Goal: Task Accomplishment & Management: Complete application form

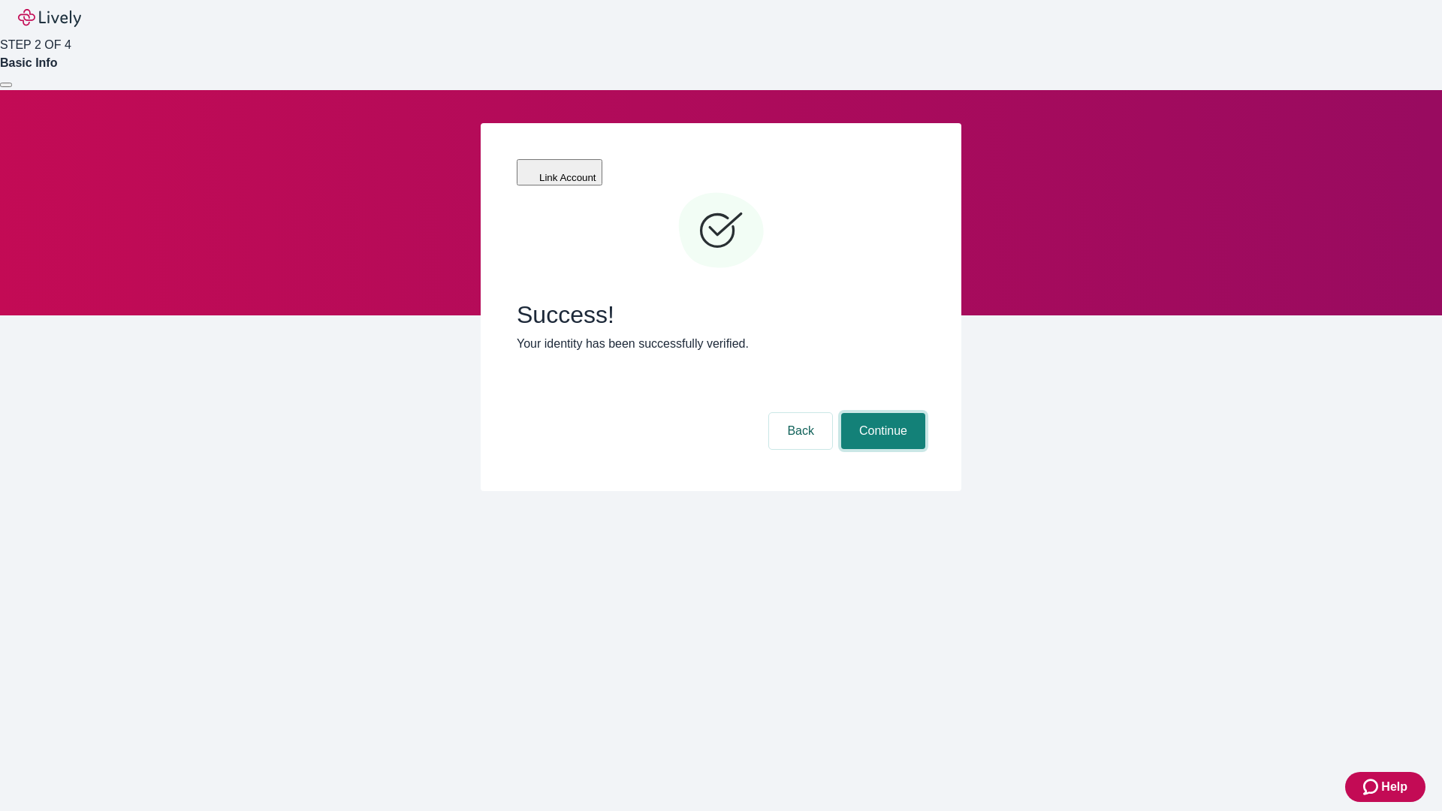
click at [881, 413] on button "Continue" at bounding box center [883, 431] width 84 height 36
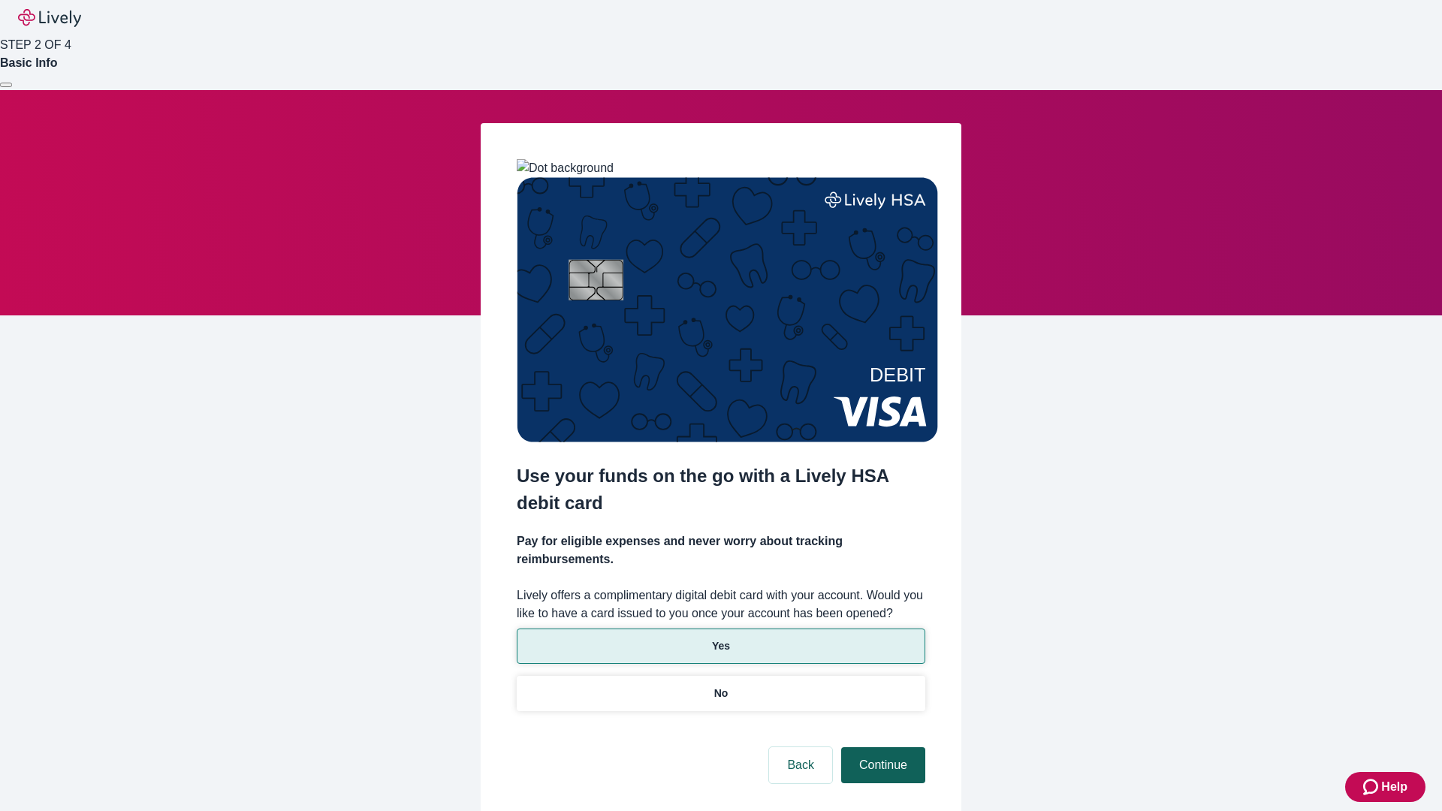
click at [720, 686] on p "No" at bounding box center [721, 694] width 14 height 16
click at [881, 747] on button "Continue" at bounding box center [883, 765] width 84 height 36
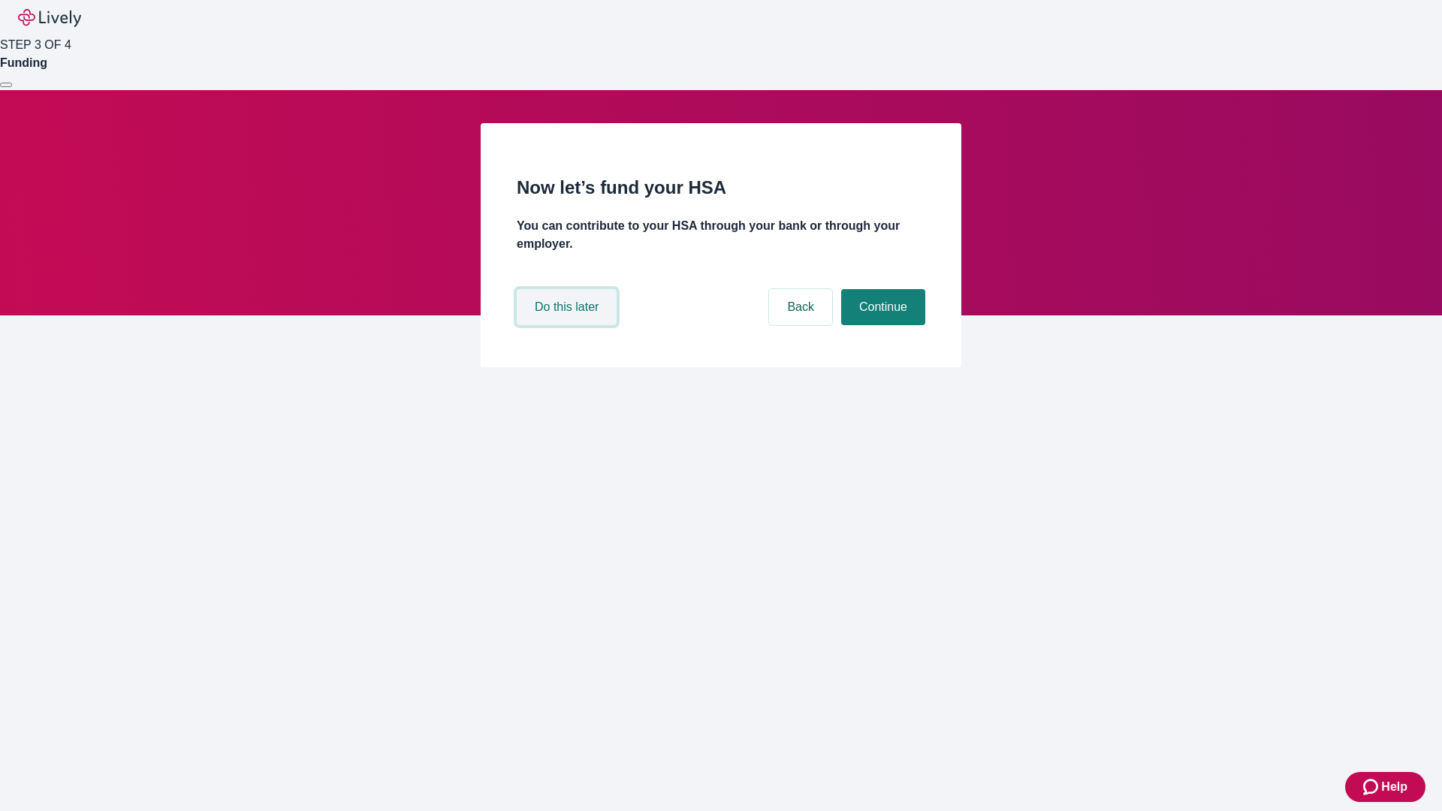
click at [569, 325] on button "Do this later" at bounding box center [567, 307] width 100 height 36
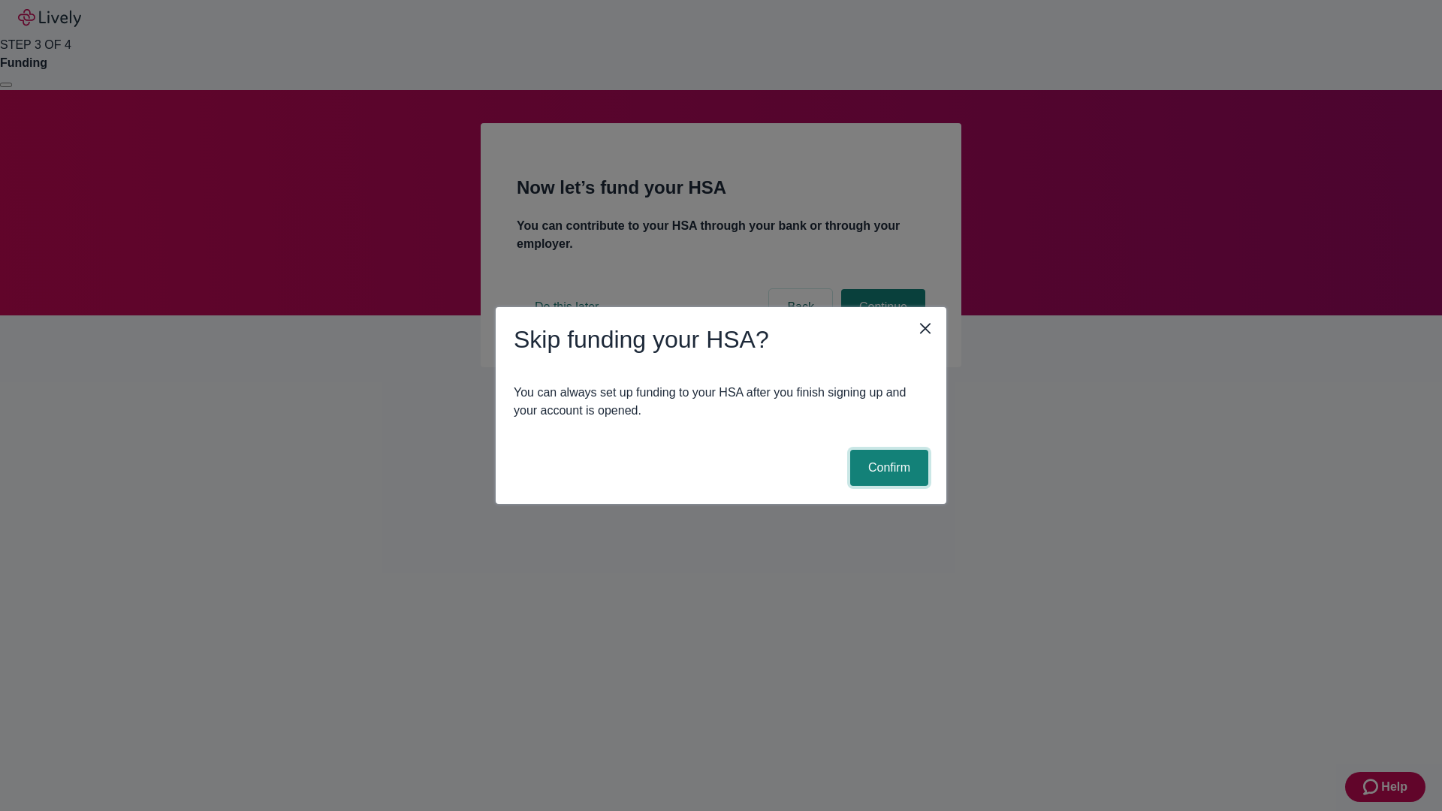
click at [887, 468] on button "Confirm" at bounding box center [889, 468] width 78 height 36
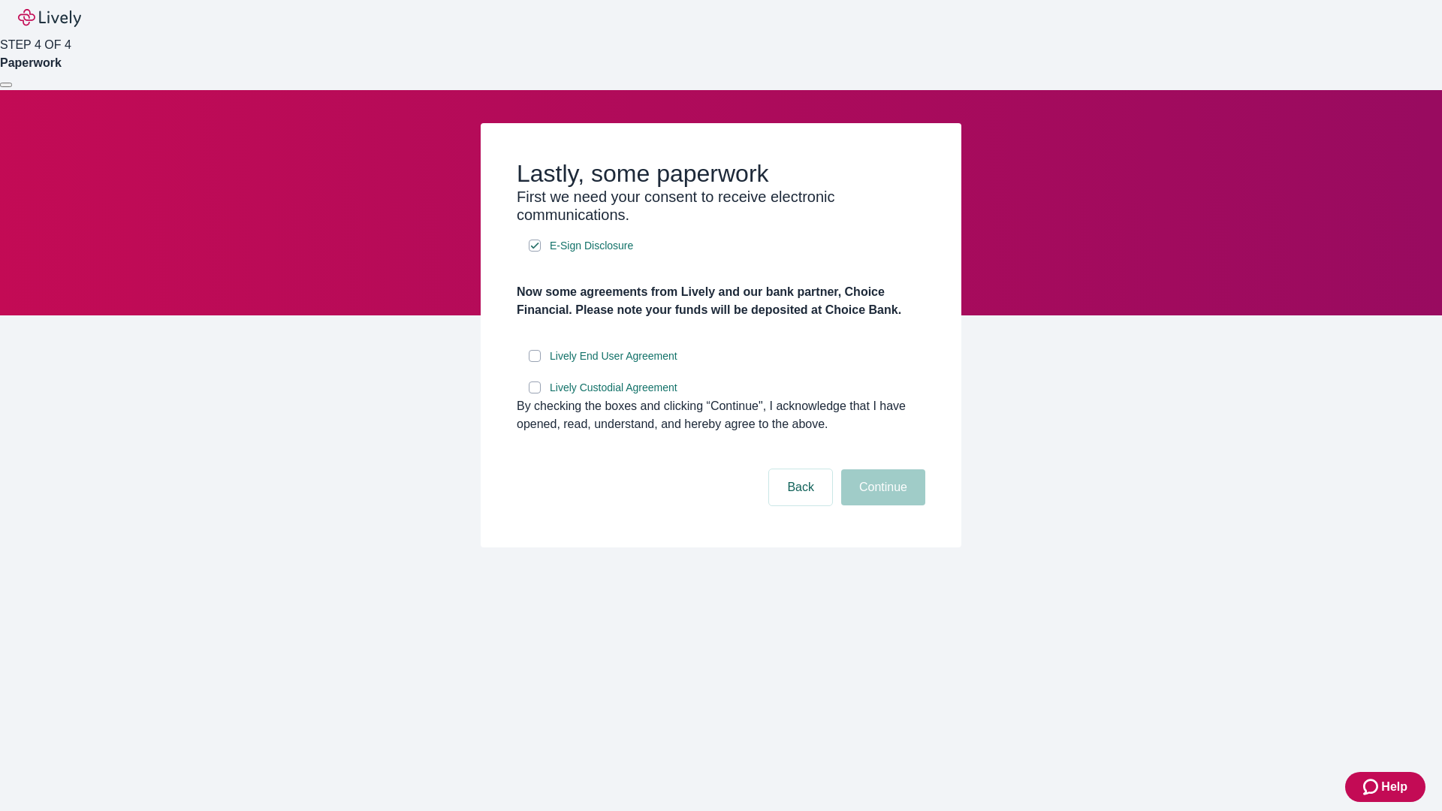
click at [535, 362] on input "Lively End User Agreement" at bounding box center [535, 356] width 12 height 12
checkbox input "true"
click at [535, 394] on input "Lively Custodial Agreement" at bounding box center [535, 388] width 12 height 12
checkbox input "true"
click at [881, 505] on button "Continue" at bounding box center [883, 487] width 84 height 36
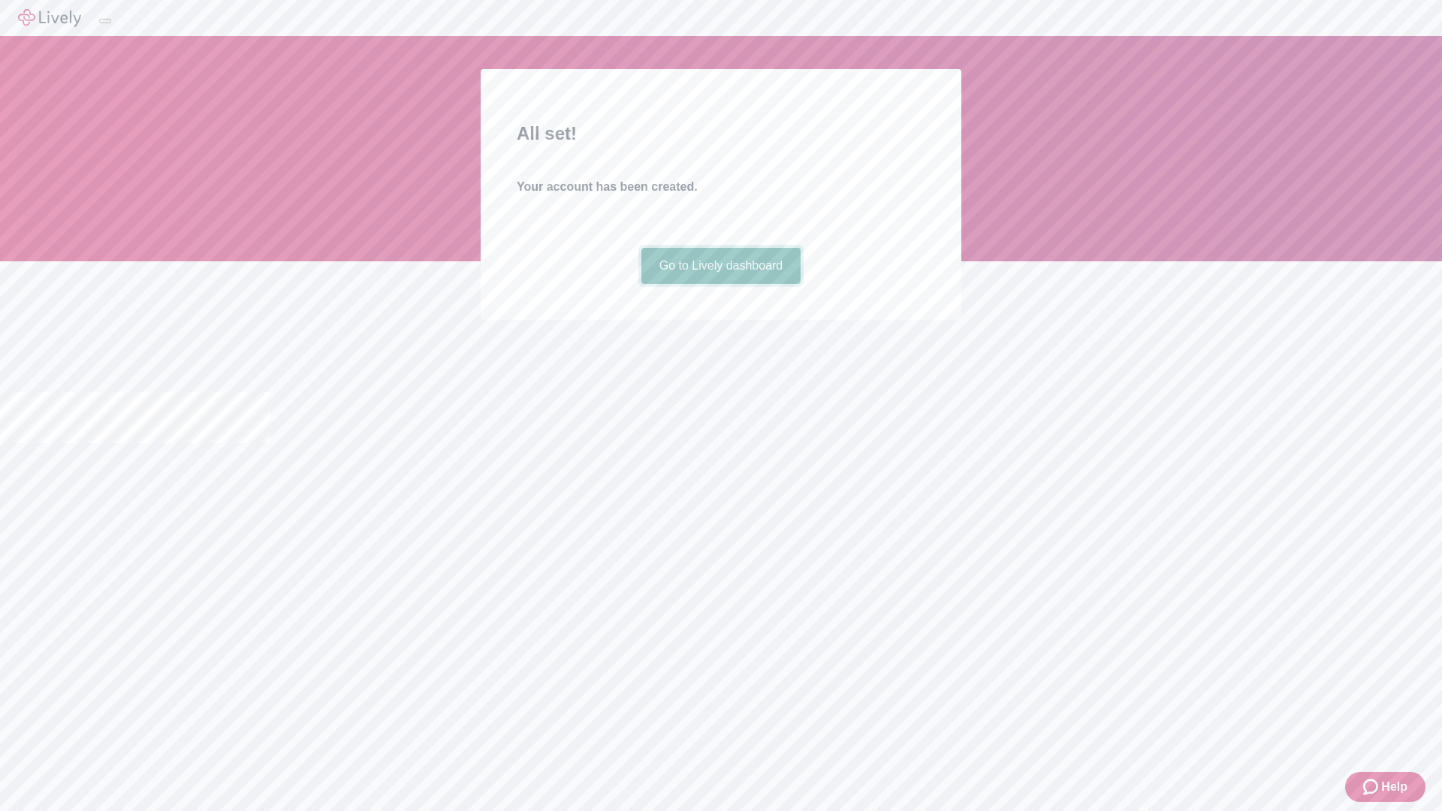
click at [720, 284] on link "Go to Lively dashboard" at bounding box center [721, 266] width 160 height 36
